Goal: Information Seeking & Learning: Learn about a topic

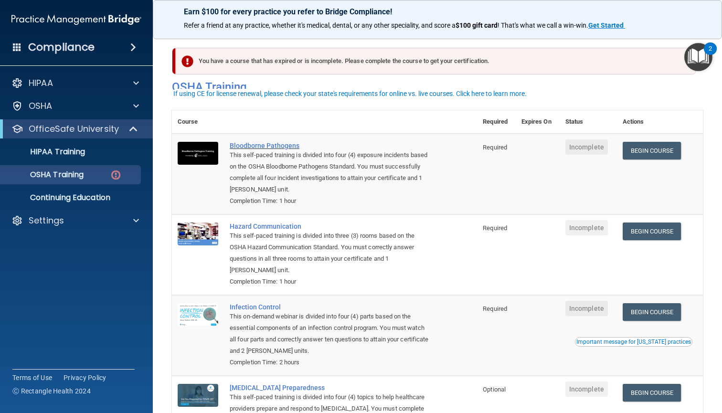
scroll to position [48, 0]
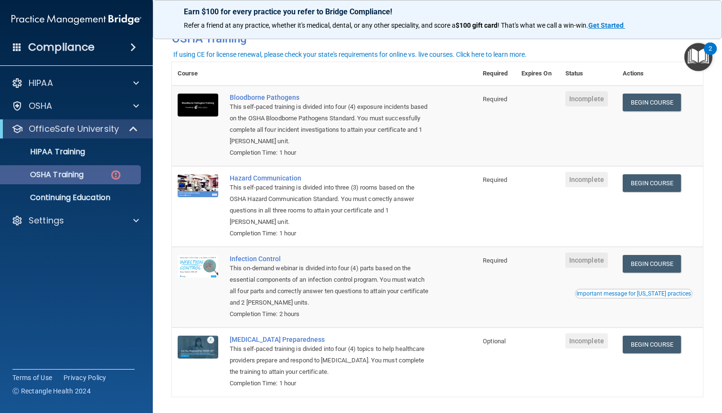
click at [109, 166] on link "OSHA Training" at bounding box center [65, 174] width 150 height 19
click at [103, 176] on div "OSHA Training" at bounding box center [71, 175] width 130 height 10
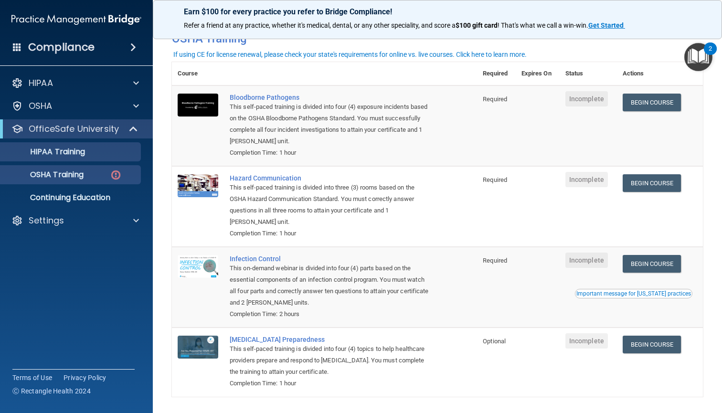
click at [95, 160] on link "HIPAA Training" at bounding box center [65, 151] width 150 height 19
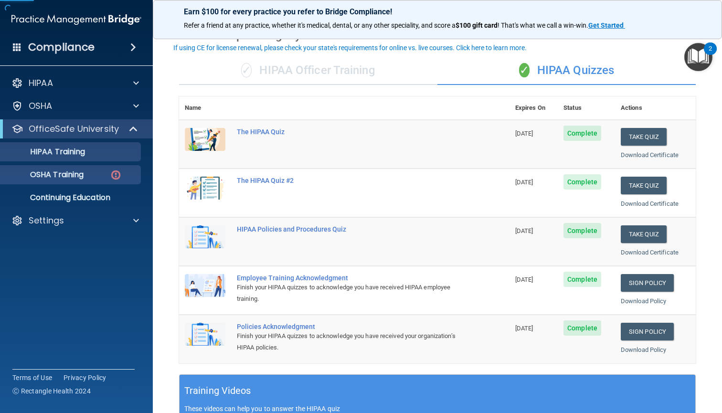
click at [91, 177] on div "OSHA Training" at bounding box center [71, 175] width 130 height 10
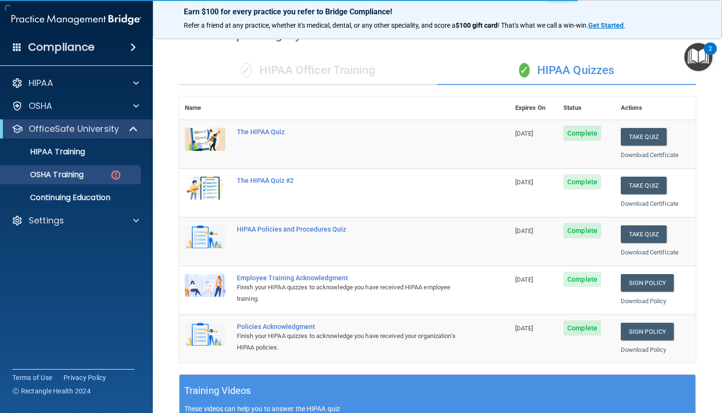
scroll to position [62, 0]
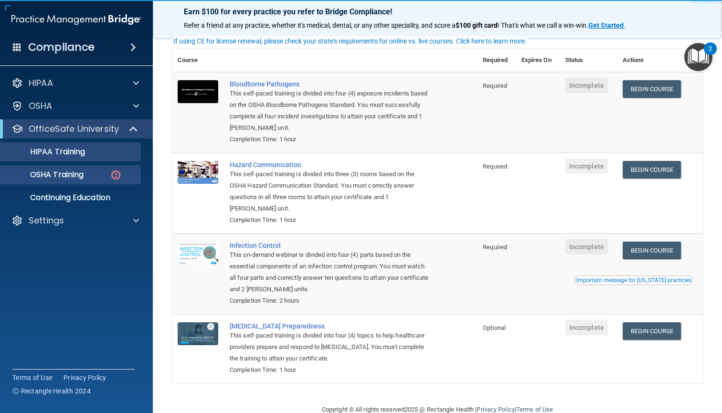
click at [66, 153] on p "HIPAA Training" at bounding box center [45, 152] width 79 height 10
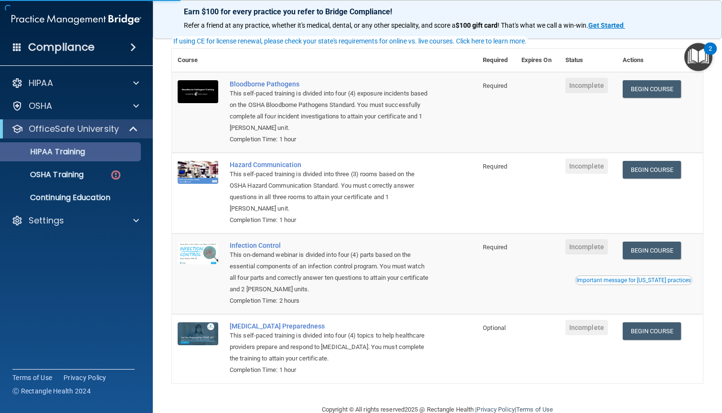
scroll to position [61, 0]
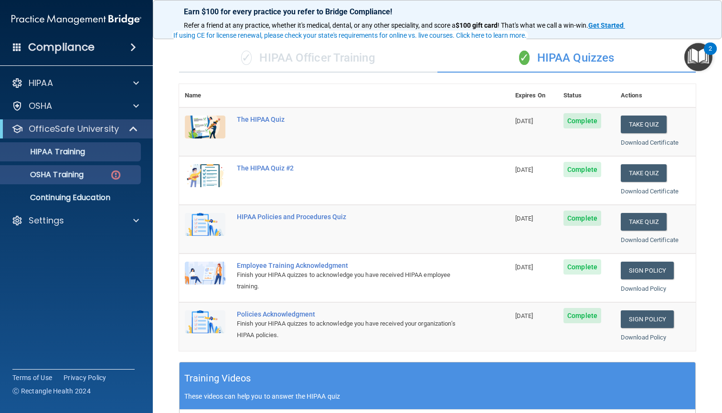
click at [80, 171] on p "OSHA Training" at bounding box center [44, 175] width 77 height 10
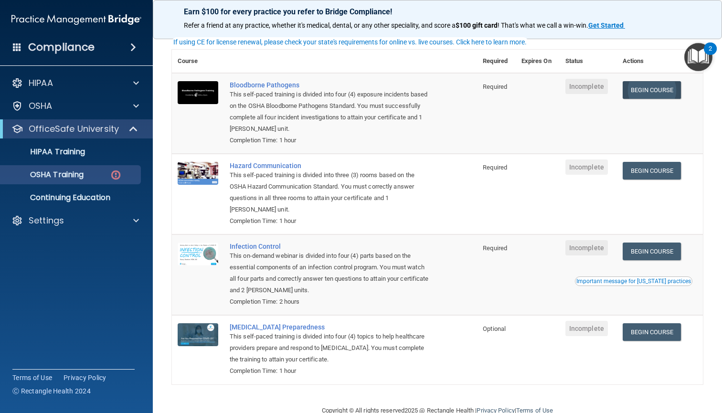
click at [672, 88] on link "Begin Course" at bounding box center [652, 90] width 58 height 18
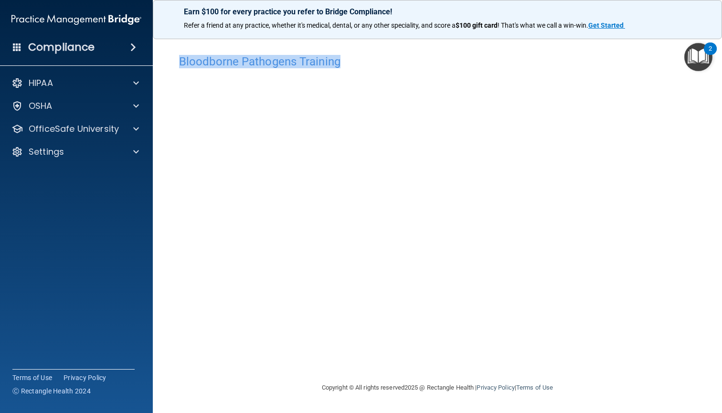
drag, startPoint x: 339, startPoint y: 61, endPoint x: 181, endPoint y: 54, distance: 158.3
click at [181, 54] on div "Bloodborne Pathogens Training" at bounding box center [437, 61] width 531 height 23
copy h4 "Bloodborne Pathogens Training"
click at [696, 179] on div "Bloodborne Pathogens Training This course doesn’t expire until . Are you sure y…" at bounding box center [437, 216] width 531 height 333
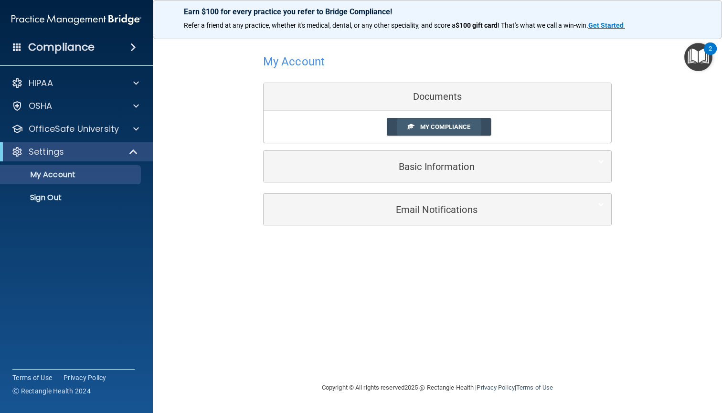
click at [460, 129] on span "My Compliance" at bounding box center [445, 126] width 50 height 7
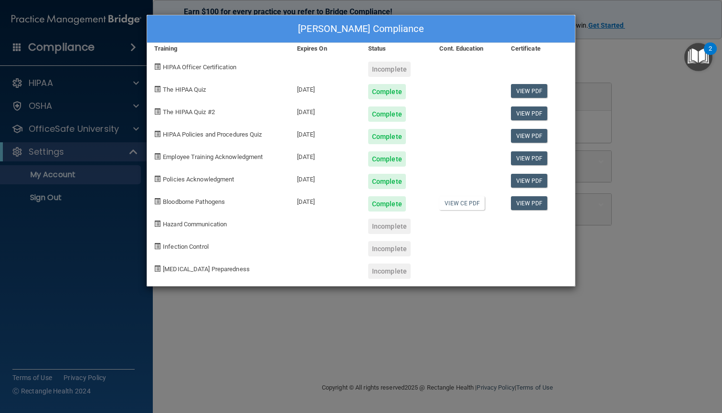
click at [373, 394] on div "Eman Altaee's Compliance Training Expires On Status Cont. Education Certificate…" at bounding box center [361, 206] width 722 height 413
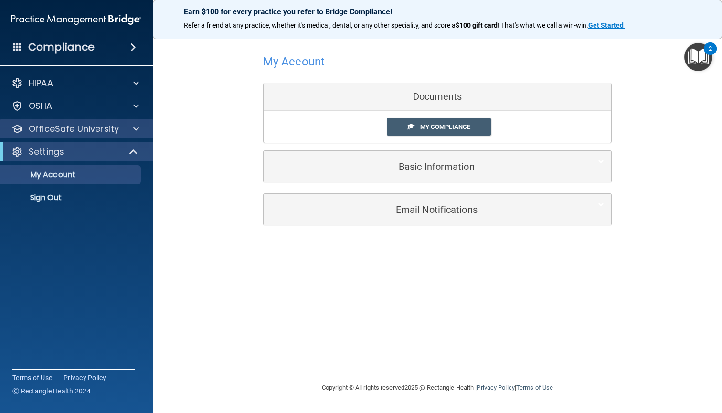
click at [99, 128] on p "OfficeSafe University" at bounding box center [74, 128] width 90 height 11
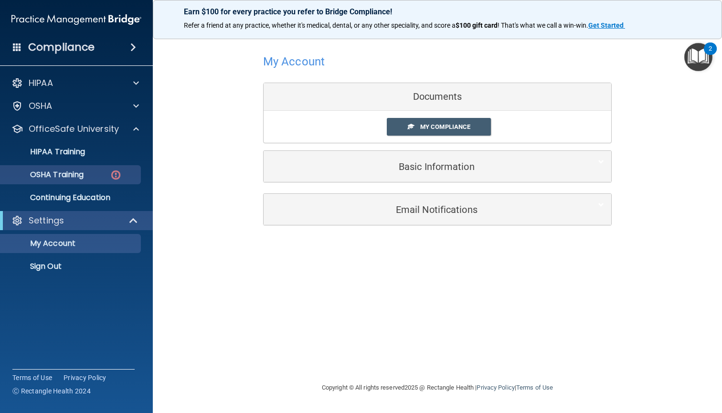
click at [102, 172] on div "OSHA Training" at bounding box center [71, 175] width 130 height 10
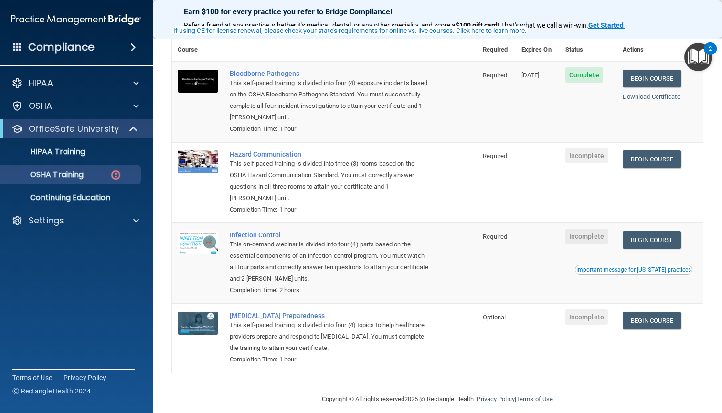
scroll to position [72, 0]
click at [668, 152] on link "Begin Course" at bounding box center [652, 160] width 58 height 18
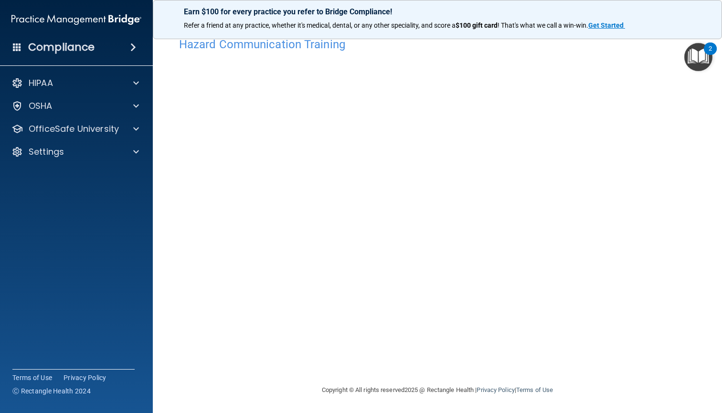
scroll to position [17, 0]
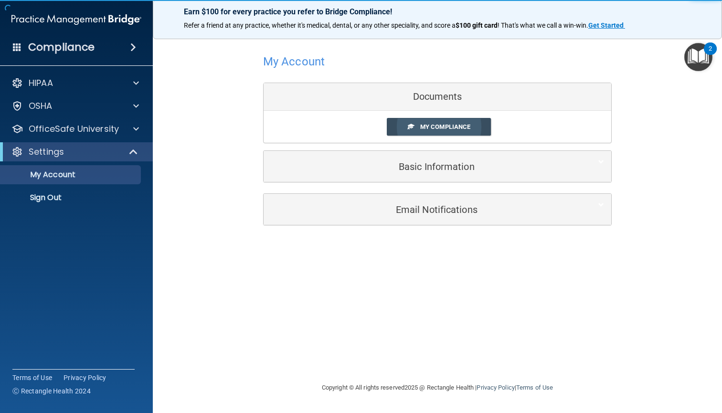
click at [467, 124] on span "My Compliance" at bounding box center [445, 126] width 50 height 7
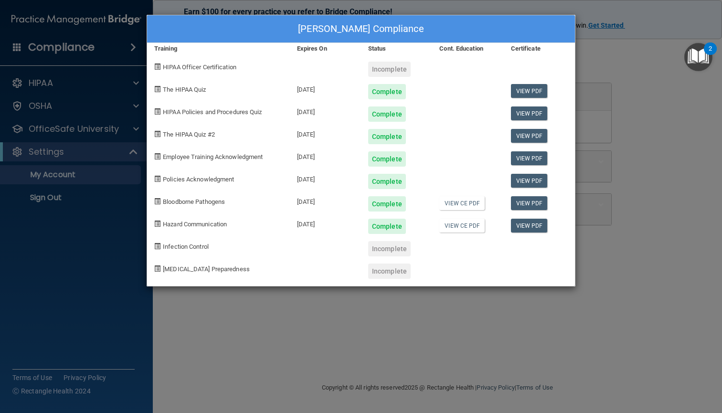
click at [514, 341] on div "Eman Altaee's Compliance Training Expires On Status Cont. Education Certificate…" at bounding box center [361, 206] width 722 height 413
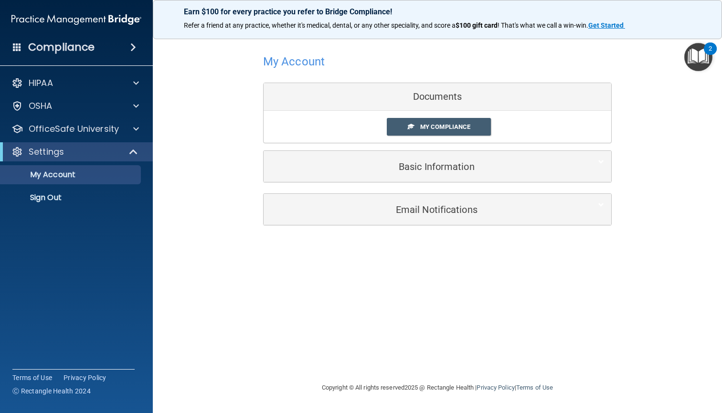
click at [107, 150] on div "Settings" at bounding box center [63, 151] width 118 height 11
click at [105, 148] on div "Settings" at bounding box center [63, 151] width 118 height 11
drag, startPoint x: 104, startPoint y: 173, endPoint x: 107, endPoint y: 150, distance: 23.2
click at [107, 156] on div "Settings My Account My Users Services Sign Out" at bounding box center [76, 174] width 153 height 65
click at [107, 128] on p "OfficeSafe University" at bounding box center [74, 128] width 90 height 11
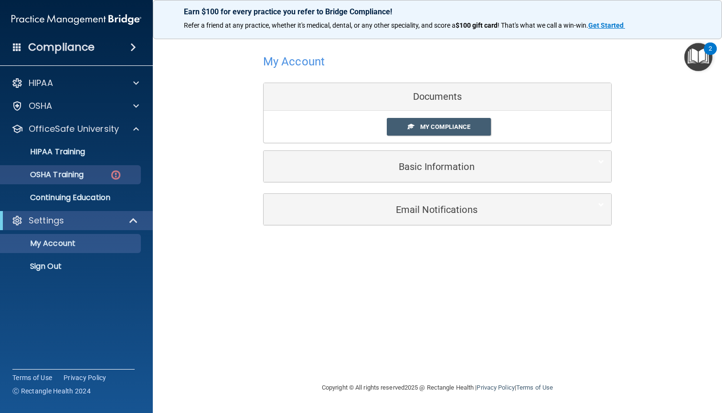
click at [110, 179] on img at bounding box center [116, 175] width 12 height 12
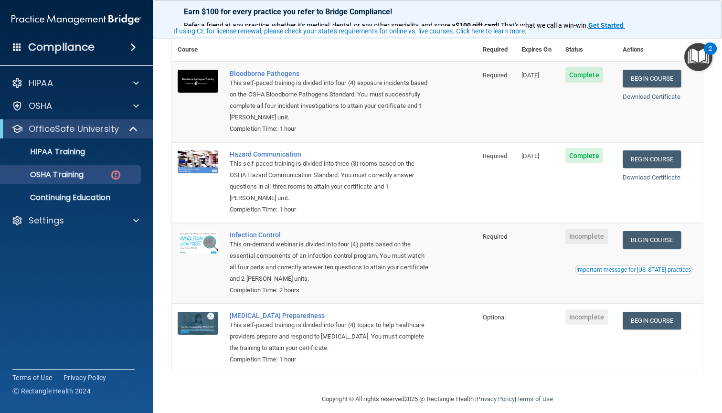
scroll to position [72, 0]
click at [660, 239] on link "Begin Course" at bounding box center [652, 241] width 58 height 18
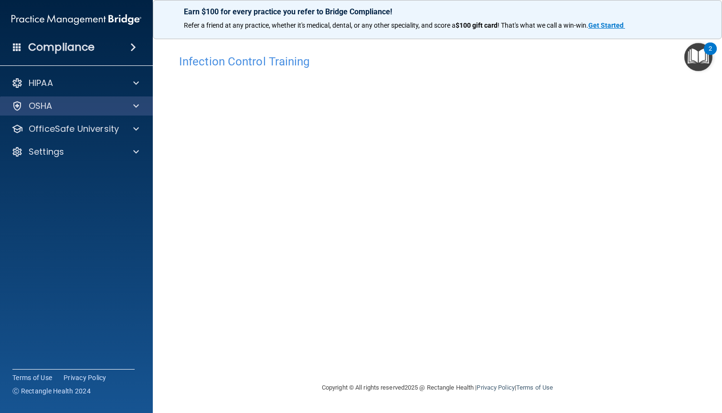
click at [135, 105] on span at bounding box center [136, 105] width 6 height 11
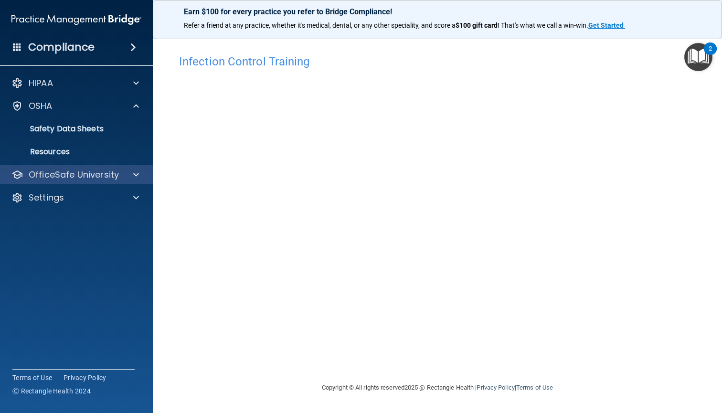
click at [119, 169] on div "OfficeSafe University" at bounding box center [76, 174] width 153 height 19
click at [128, 177] on div at bounding box center [135, 174] width 24 height 11
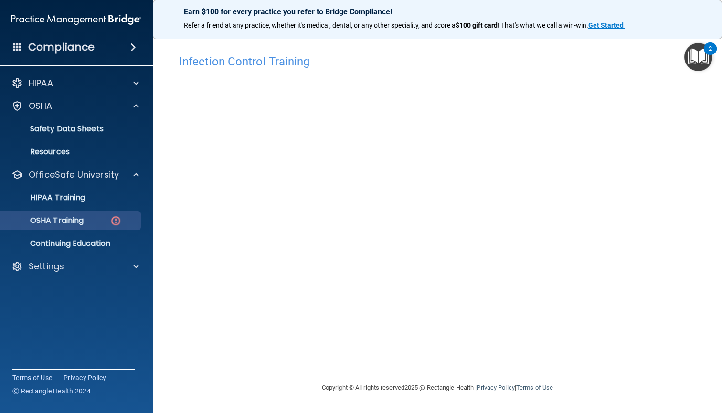
click at [119, 216] on img at bounding box center [116, 221] width 12 height 12
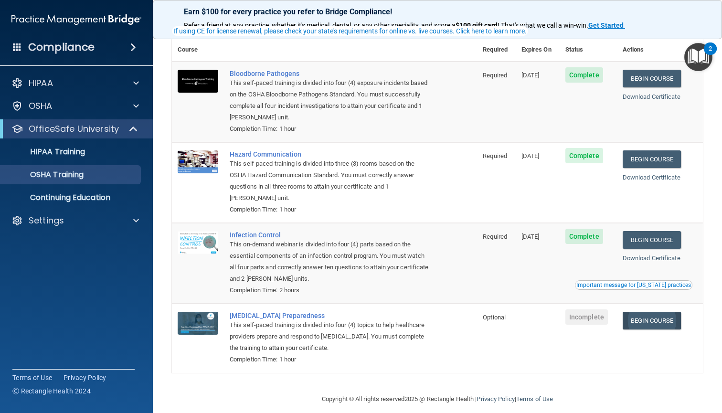
scroll to position [45, 0]
click at [648, 319] on link "Begin Course" at bounding box center [652, 321] width 58 height 18
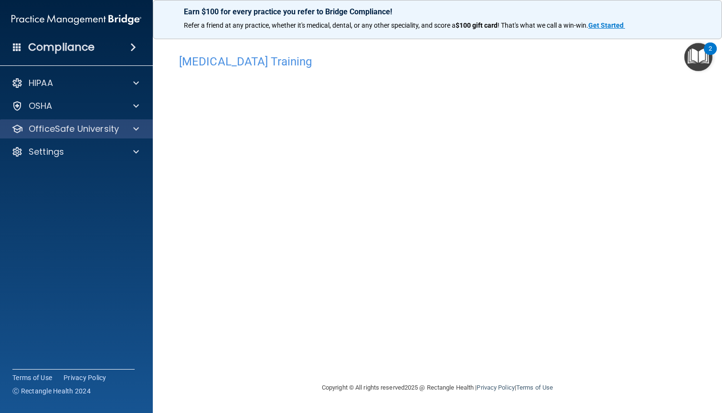
click at [91, 124] on p "OfficeSafe University" at bounding box center [74, 128] width 90 height 11
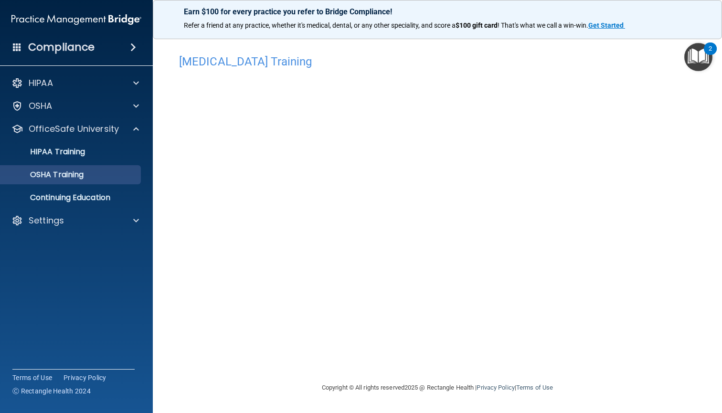
click at [121, 172] on div "OSHA Training" at bounding box center [71, 175] width 130 height 10
